Goal: Entertainment & Leisure: Consume media (video, audio)

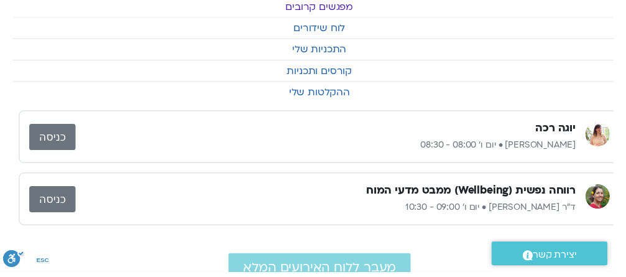
scroll to position [0, -12]
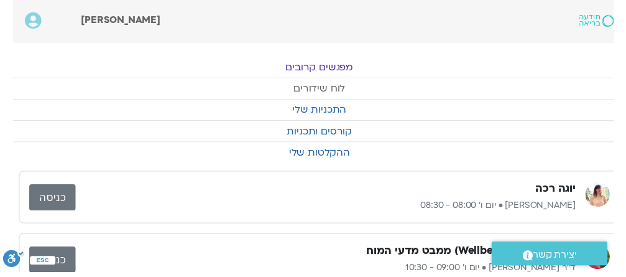
click at [334, 91] on link "לוח שידורים" at bounding box center [326, 90] width 626 height 21
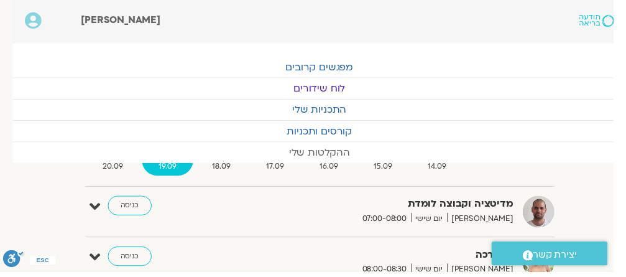
click at [332, 157] on link "ההקלטות שלי" at bounding box center [326, 155] width 626 height 21
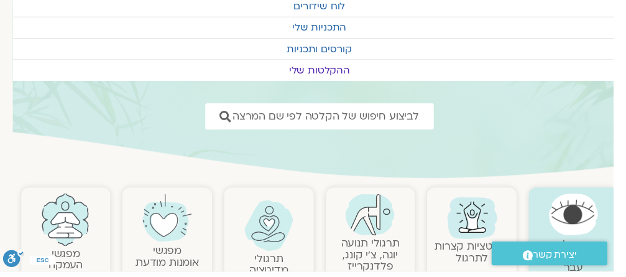
scroll to position [84, -12]
click at [370, 232] on img at bounding box center [377, 218] width 50 height 43
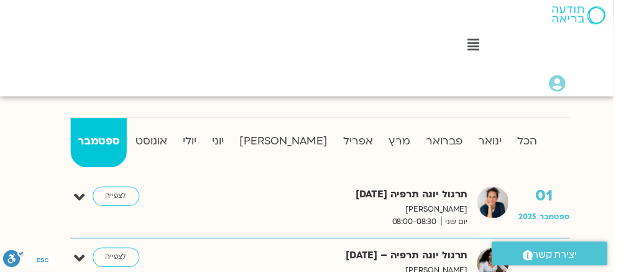
scroll to position [317, -12]
click at [343, 149] on strong "אפריל" at bounding box center [364, 144] width 43 height 19
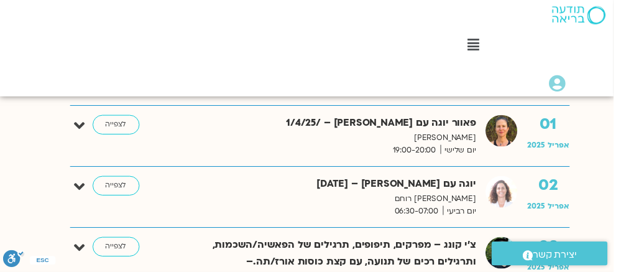
scroll to position [516, -12]
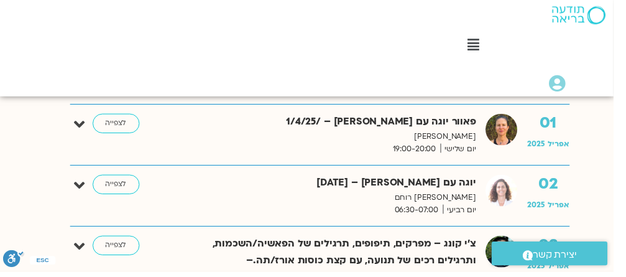
click at [121, 188] on link "לצפייה" at bounding box center [118, 188] width 48 height 20
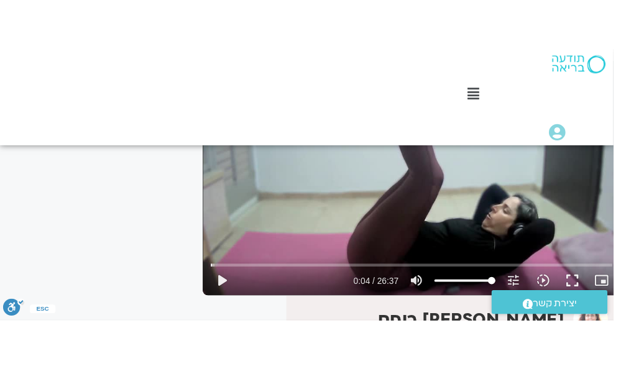
scroll to position [176, -12]
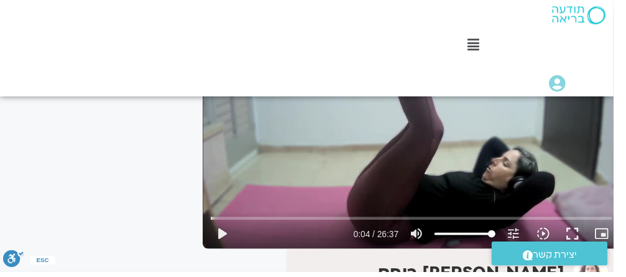
click at [585, 244] on button "fullscreen" at bounding box center [584, 238] width 30 height 30
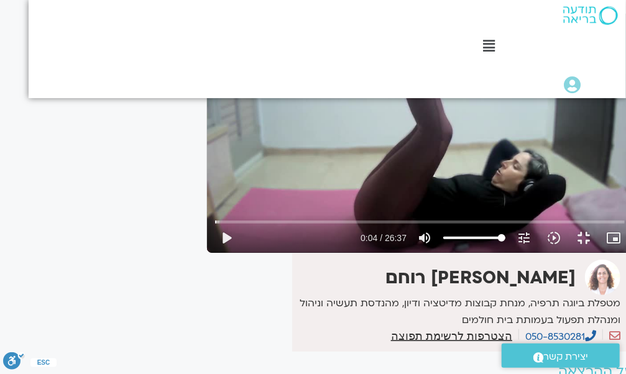
scroll to position [176, 0]
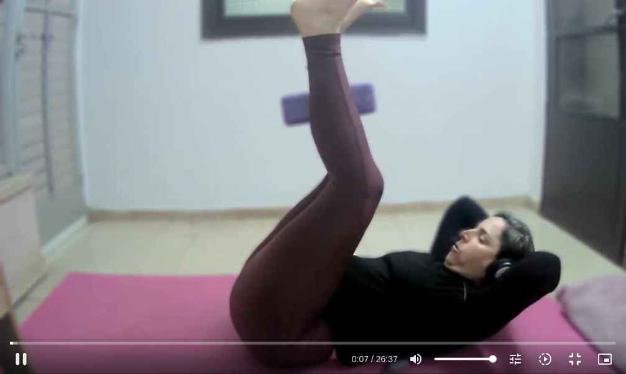
click at [22, 276] on button "pause" at bounding box center [21, 359] width 30 height 30
click at [17, 276] on button "play_arrow" at bounding box center [21, 359] width 30 height 30
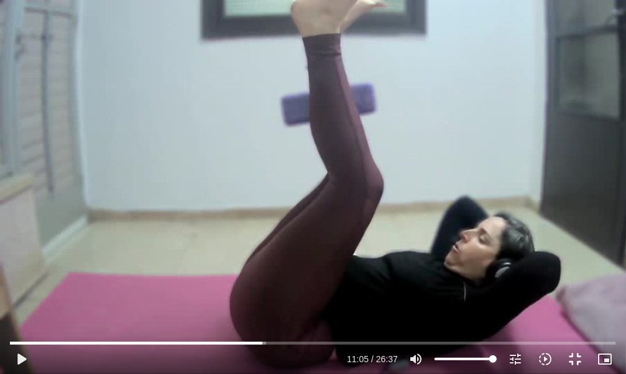
click at [12, 276] on button "play_arrow" at bounding box center [21, 359] width 30 height 30
click at [12, 276] on button "pause" at bounding box center [21, 359] width 30 height 30
click at [17, 276] on button "play_arrow" at bounding box center [21, 359] width 30 height 30
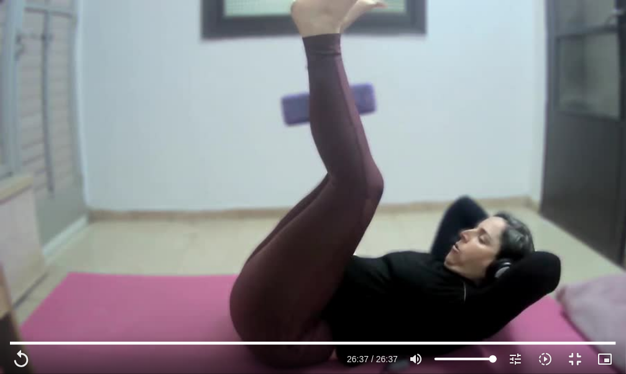
click at [572, 276] on button "fullscreen_exit" at bounding box center [575, 359] width 30 height 30
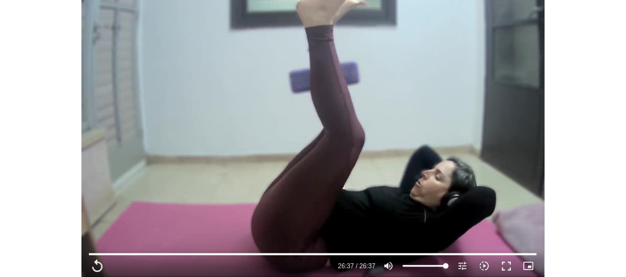
scroll to position [176, -12]
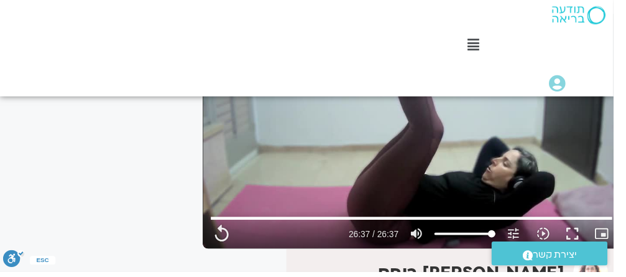
type input "1597.64"
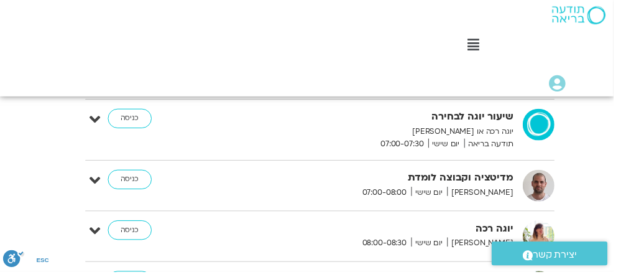
click at [133, 181] on link "כניסה" at bounding box center [132, 183] width 45 height 20
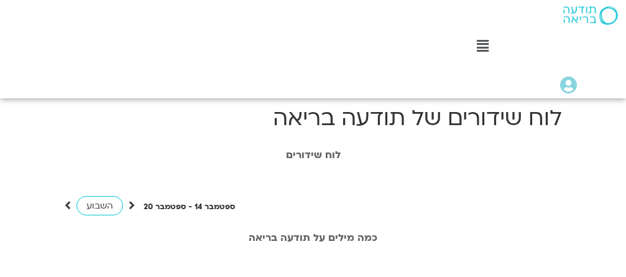
scroll to position [0, -12]
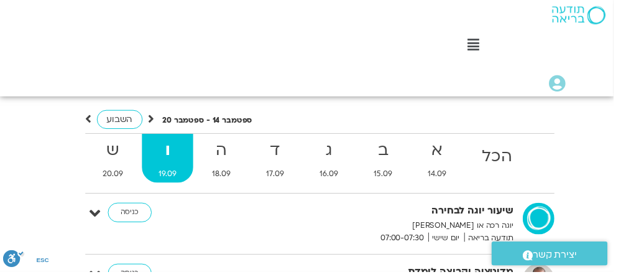
click at [137, 212] on link "כניסה" at bounding box center [132, 216] width 45 height 20
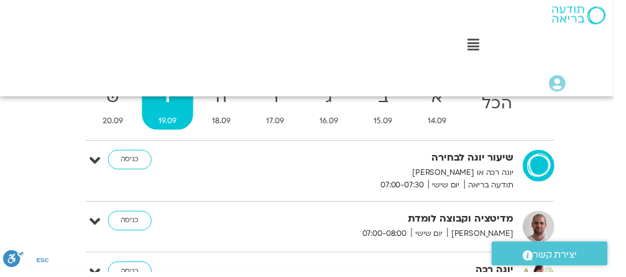
click at [130, 225] on link "כניסה" at bounding box center [132, 225] width 45 height 20
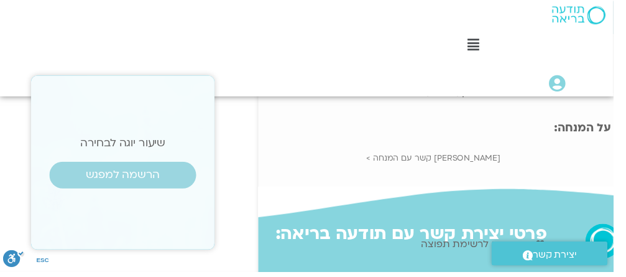
scroll to position [98, -12]
